Goal: Task Accomplishment & Management: Use online tool/utility

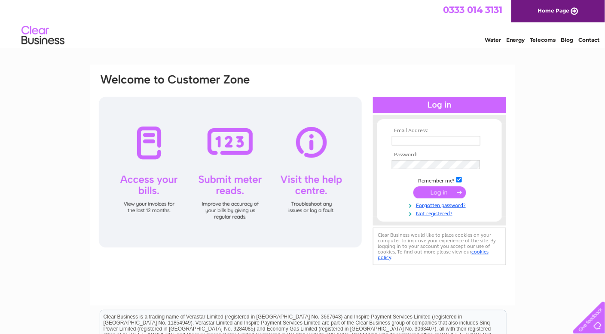
type input "accounting@toporiental.co.uk"
click at [442, 195] on input "submit" at bounding box center [440, 192] width 53 height 12
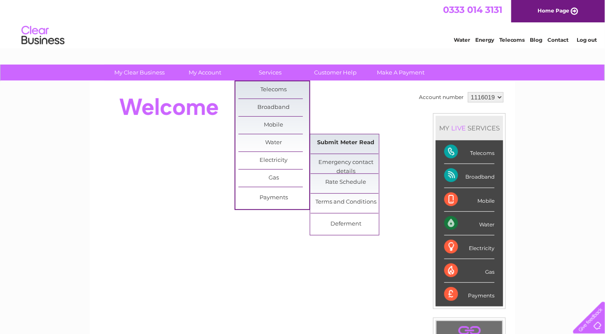
click at [347, 143] on link "Submit Meter Read" at bounding box center [346, 142] width 71 height 17
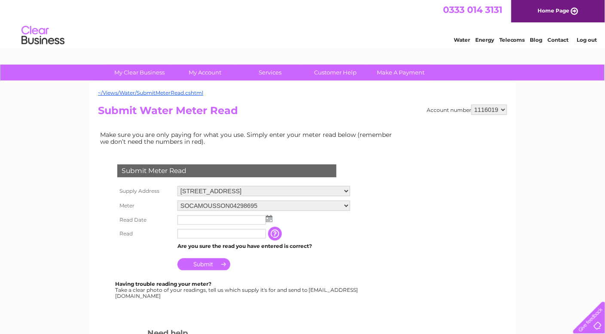
click at [232, 218] on input "text" at bounding box center [222, 219] width 89 height 9
click at [266, 216] on input "text" at bounding box center [222, 220] width 89 height 10
click at [270, 215] on img at bounding box center [270, 218] width 6 height 7
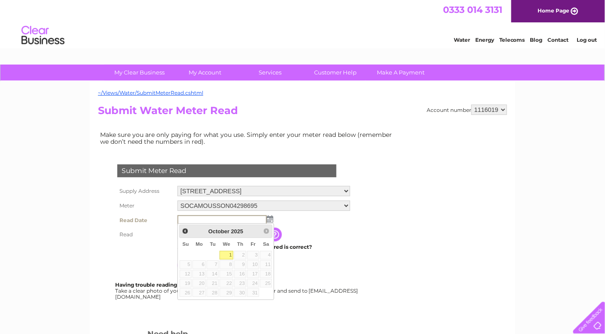
click at [224, 252] on link "1" at bounding box center [227, 255] width 14 height 9
type input "[DATE]"
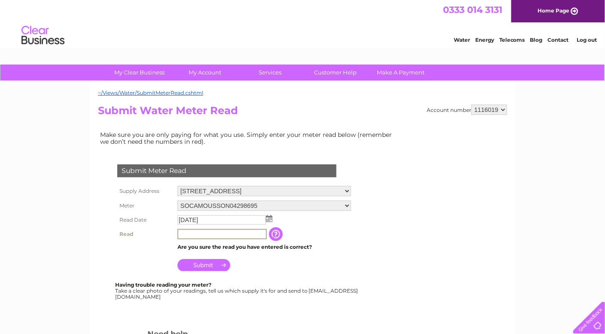
click at [206, 234] on input "text" at bounding box center [222, 234] width 89 height 10
click at [234, 236] on input "5115" at bounding box center [222, 234] width 89 height 10
type input "5"
click at [350, 190] on select "Unit 14, Great Western Close, Birmingham, West Midlands, B18 4QF Unit 16, Great…" at bounding box center [264, 191] width 173 height 11
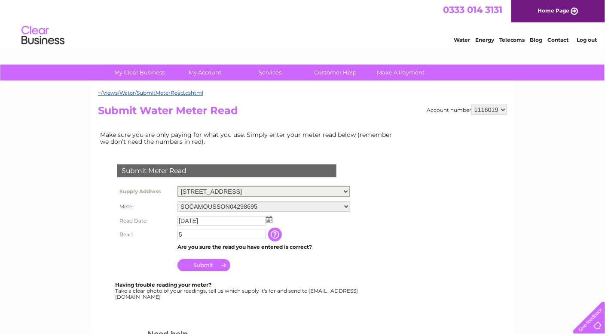
select select "431905"
click at [178, 186] on select "Unit 14, Great Western Close, Birmingham, West Midlands, B18 4QF Unit 16, Great…" at bounding box center [264, 191] width 173 height 11
click at [191, 236] on input "5" at bounding box center [222, 234] width 89 height 10
click at [193, 220] on input "text" at bounding box center [222, 219] width 89 height 9
click at [269, 218] on img at bounding box center [270, 218] width 6 height 7
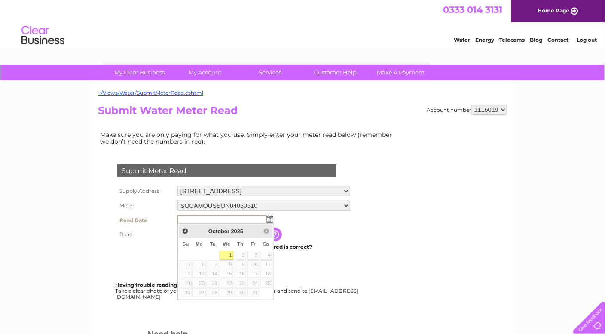
click at [229, 252] on link "1" at bounding box center [227, 255] width 14 height 9
type input "2025/10/01"
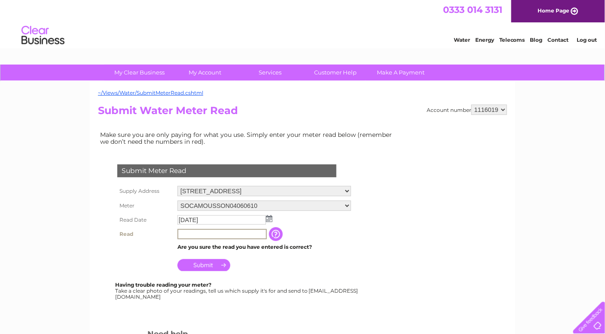
click at [203, 231] on input "text" at bounding box center [222, 234] width 89 height 10
type input "5115"
click at [208, 264] on input "Submit" at bounding box center [204, 264] width 53 height 12
drag, startPoint x: 353, startPoint y: 189, endPoint x: 338, endPoint y: 195, distance: 16.4
click at [350, 189] on select "[STREET_ADDRESS][GEOGRAPHIC_DATA][STREET_ADDRESS]" at bounding box center [264, 191] width 173 height 11
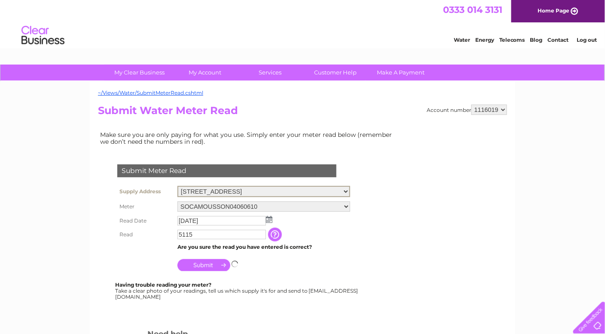
select select "431906"
click at [178, 186] on select "[STREET_ADDRESS][GEOGRAPHIC_DATA][STREET_ADDRESS]" at bounding box center [264, 191] width 173 height 11
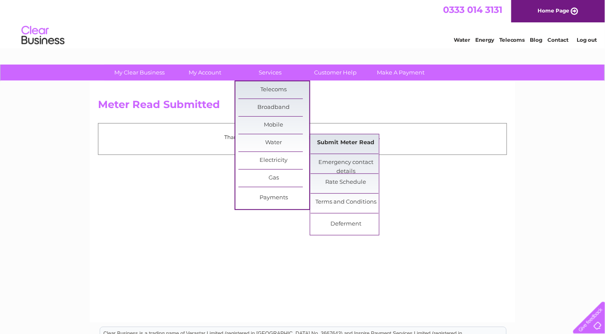
click at [345, 142] on link "Submit Meter Read" at bounding box center [346, 142] width 71 height 17
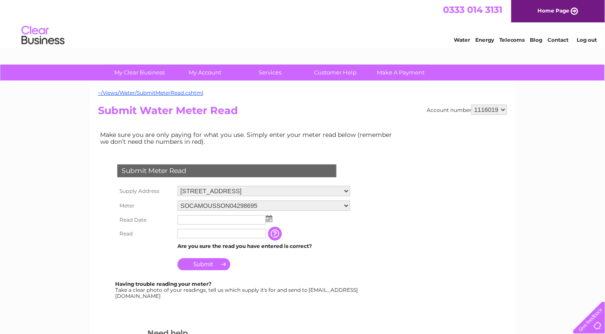
click at [268, 216] on img at bounding box center [269, 218] width 6 height 7
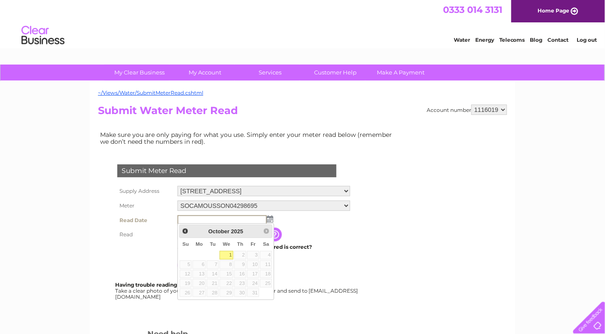
click at [224, 254] on link "1" at bounding box center [227, 255] width 14 height 9
type input "2025/10/01"
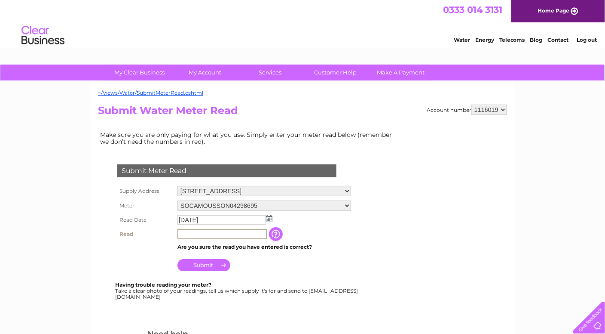
click at [202, 231] on input "text" at bounding box center [222, 234] width 89 height 10
type input "5867"
click at [211, 261] on input "Submit" at bounding box center [204, 265] width 53 height 12
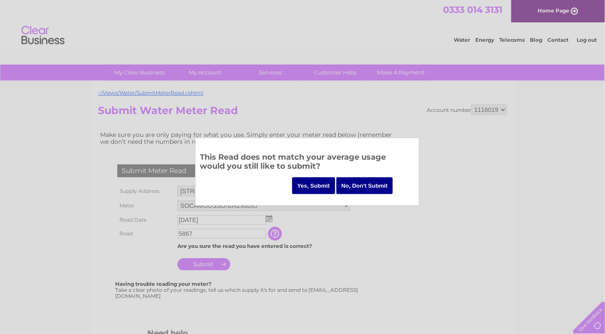
click at [303, 184] on input "Yes, Submit" at bounding box center [313, 185] width 43 height 17
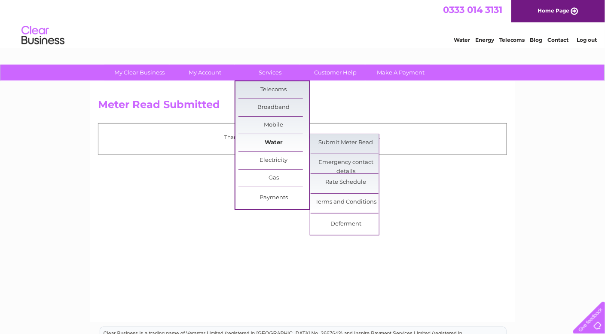
click at [272, 145] on link "Water" at bounding box center [274, 142] width 71 height 17
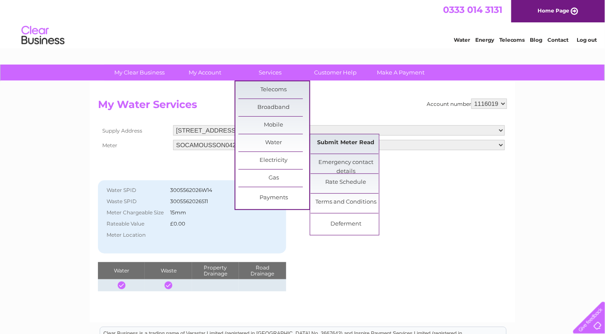
click at [345, 145] on link "Submit Meter Read" at bounding box center [346, 142] width 71 height 17
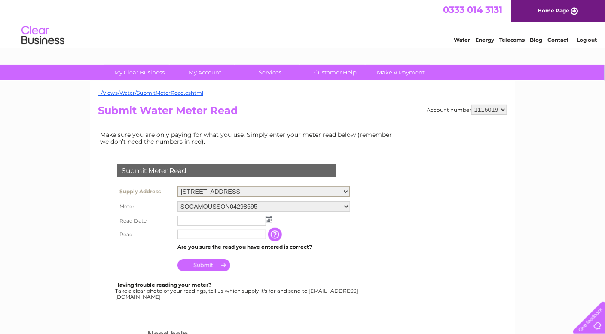
click at [323, 190] on select "[STREET_ADDRESS][GEOGRAPHIC_DATA][STREET_ADDRESS]" at bounding box center [264, 191] width 173 height 11
select select "431905"
click at [178, 186] on select "[STREET_ADDRESS][GEOGRAPHIC_DATA][STREET_ADDRESS]" at bounding box center [264, 191] width 173 height 11
click at [267, 216] on img at bounding box center [269, 219] width 6 height 7
